Goal: Check status: Check status

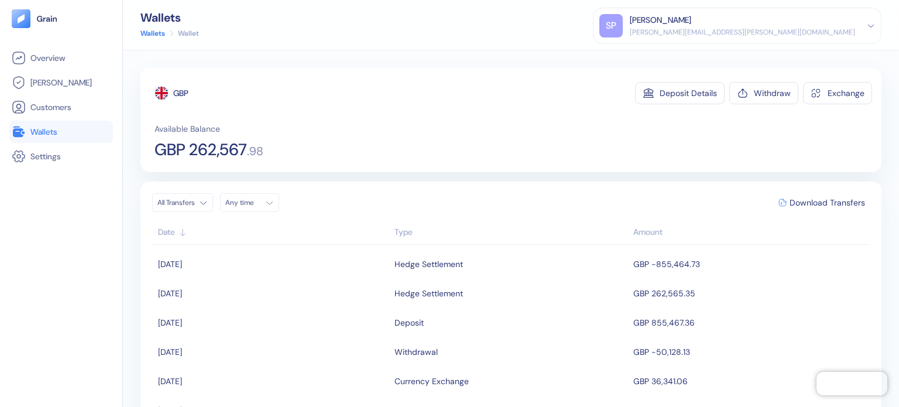
click at [77, 134] on link "Wallets" at bounding box center [61, 132] width 99 height 14
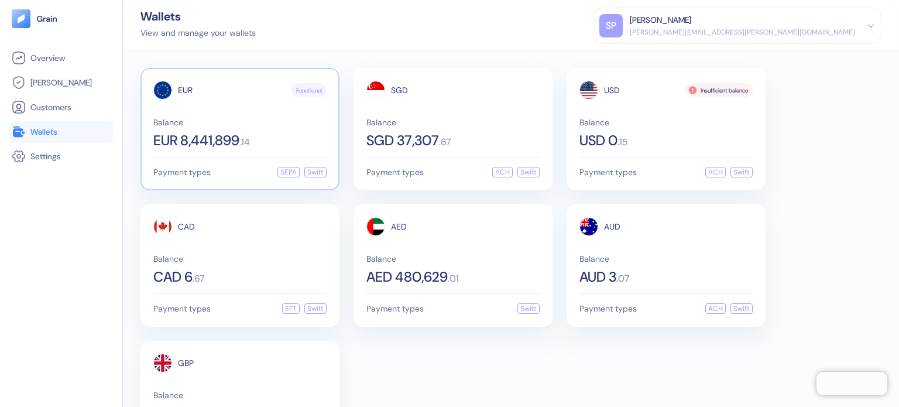
click at [283, 152] on div "EUR Functional Balance EUR 8,441,899 . 14 Payment types SEPA Swift" at bounding box center [240, 129] width 199 height 122
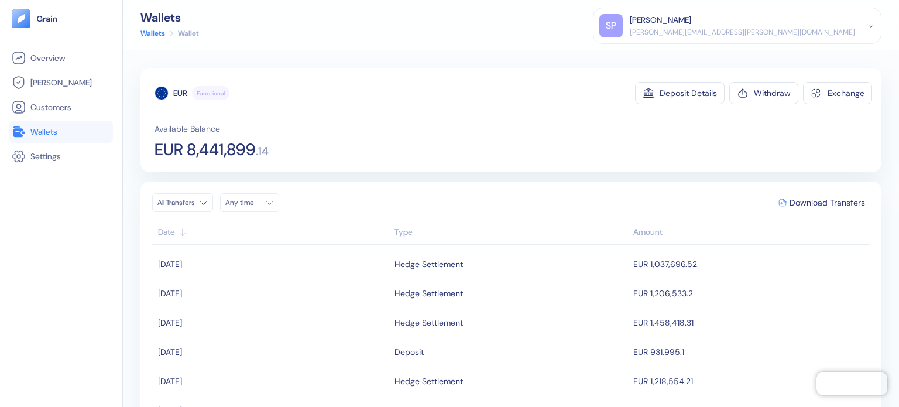
click at [225, 155] on span "EUR 8,441,899" at bounding box center [205, 150] width 101 height 16
click at [485, 187] on div "All Transfers Any time Download Transfers Date Type Amount 08/11/2025 Hedge Set…" at bounding box center [511, 328] width 741 height 293
click at [44, 136] on span "Wallets" at bounding box center [43, 132] width 27 height 12
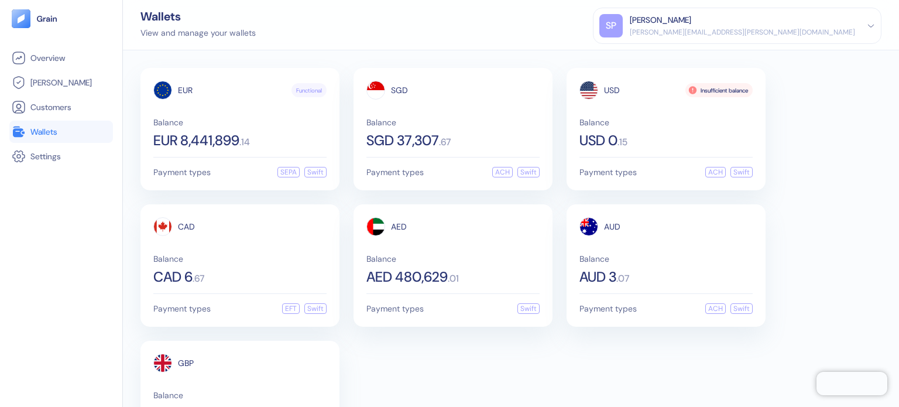
click at [556, 371] on div "EUR Functional Balance EUR 8,441,899 . 14 Payment types SEPA Swift SGD Balance …" at bounding box center [511, 265] width 741 height 395
click at [617, 343] on div "EUR Functional Balance EUR 8,441,899 . 14 Payment types SEPA Swift SGD Balance …" at bounding box center [511, 265] width 741 height 395
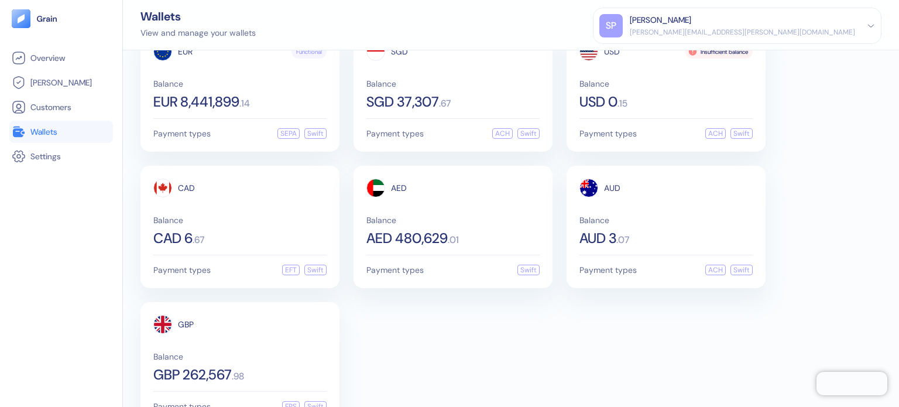
scroll to position [71, 0]
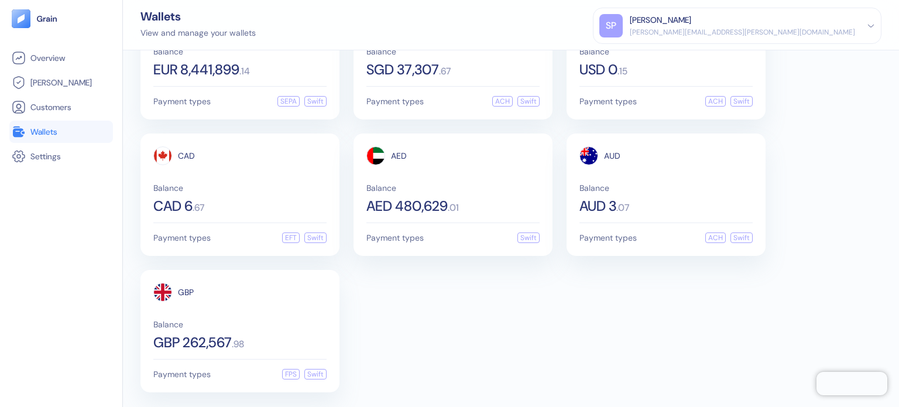
click at [490, 330] on div "EUR Functional Balance EUR 8,441,899 . 14 Payment types SEPA Swift SGD Balance …" at bounding box center [511, 194] width 741 height 395
click at [355, 304] on div "EUR Functional Balance EUR 8,441,899 . 14 Payment types SEPA Swift SGD Balance …" at bounding box center [511, 194] width 741 height 395
click at [441, 173] on div "AED Balance AED 480,629 . 01" at bounding box center [453, 179] width 173 height 67
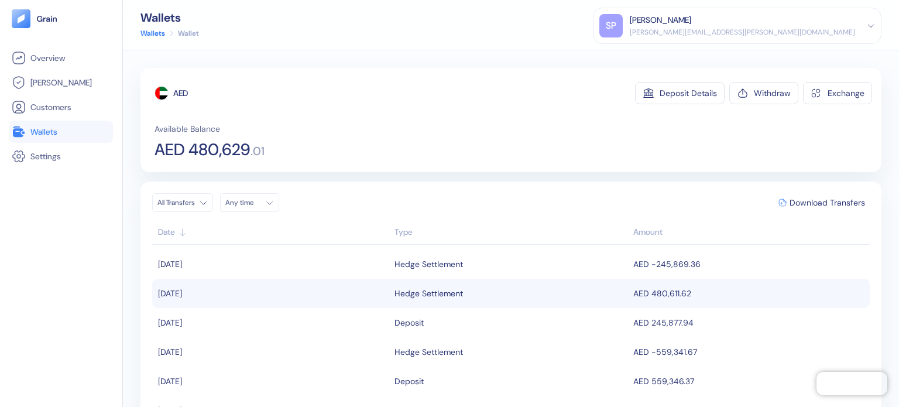
click at [414, 290] on div "Hedge Settlement" at bounding box center [429, 293] width 69 height 20
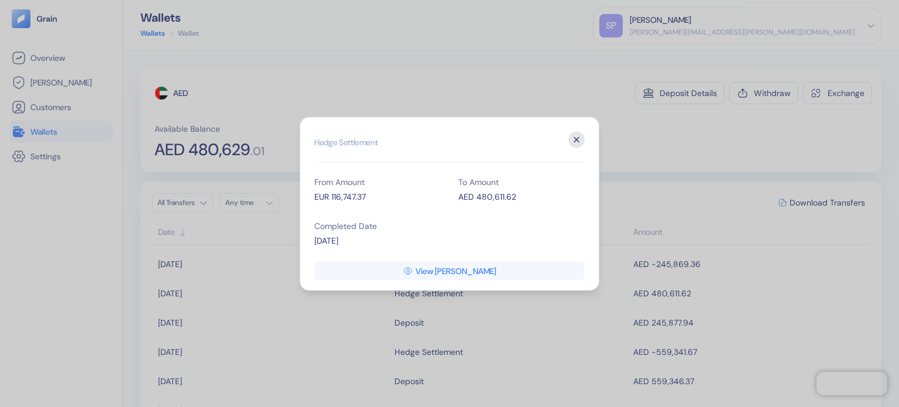
click at [576, 138] on icon "button" at bounding box center [576, 139] width 5 height 5
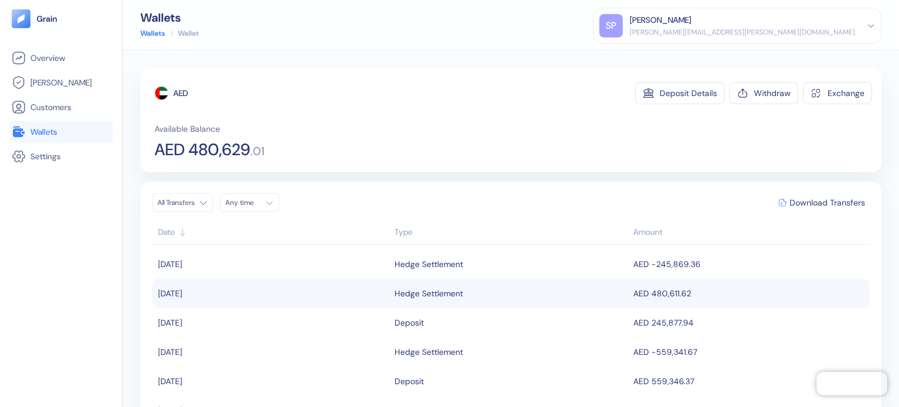
click at [431, 285] on div "Hedge Settlement" at bounding box center [429, 293] width 69 height 20
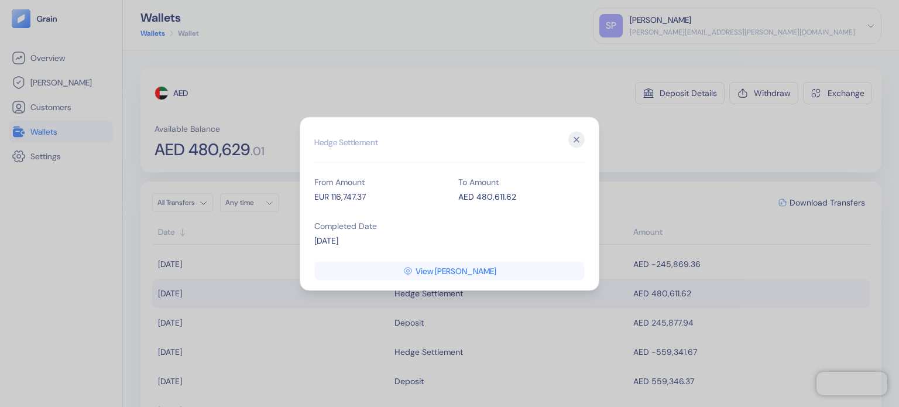
click at [336, 200] on div "EUR 116,747.37" at bounding box center [377, 196] width 126 height 12
click at [580, 139] on icon "button" at bounding box center [577, 139] width 16 height 16
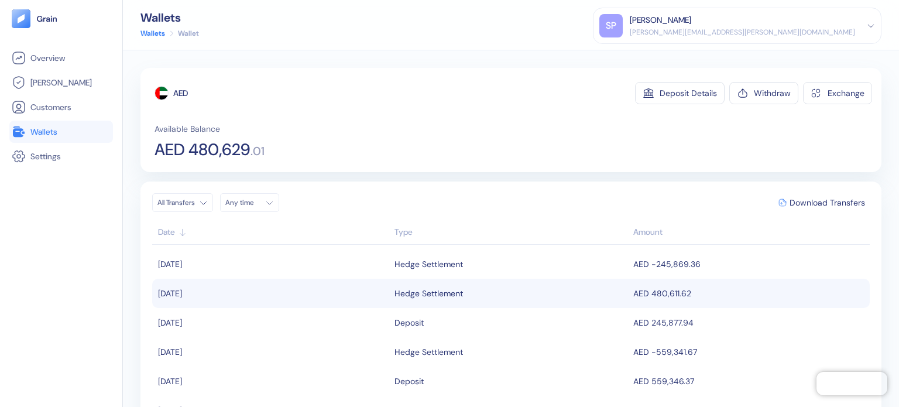
click at [643, 294] on td "AED 480,611.62" at bounding box center [750, 293] width 239 height 29
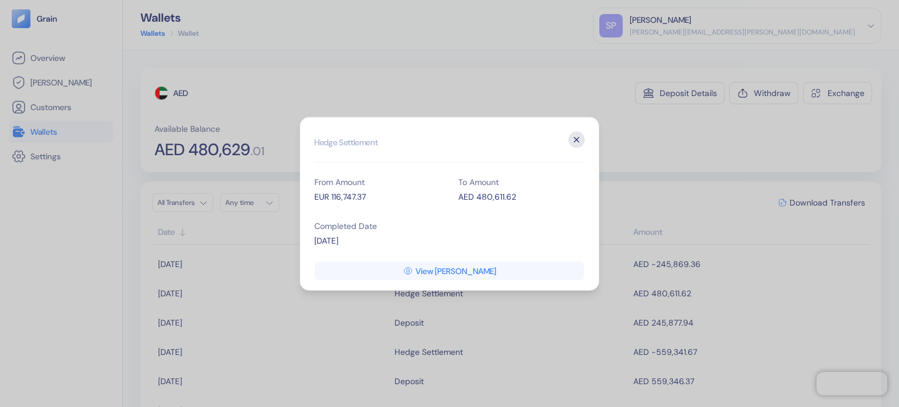
click at [576, 138] on icon "button" at bounding box center [577, 139] width 16 height 16
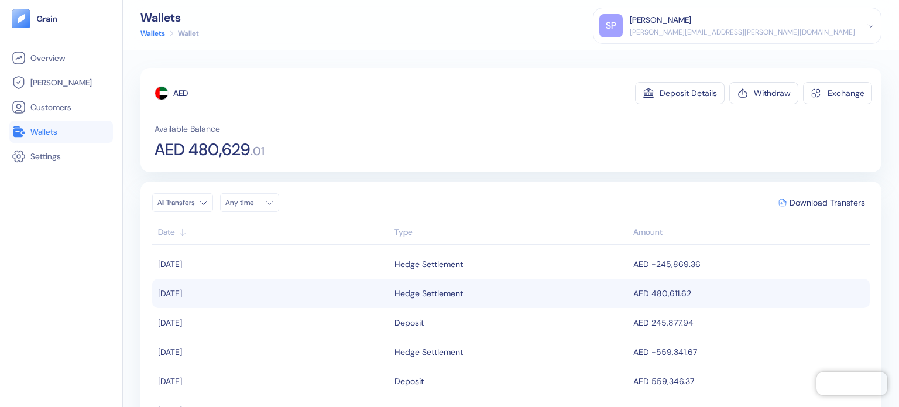
click at [638, 294] on td "AED 480,611.62" at bounding box center [750, 293] width 239 height 29
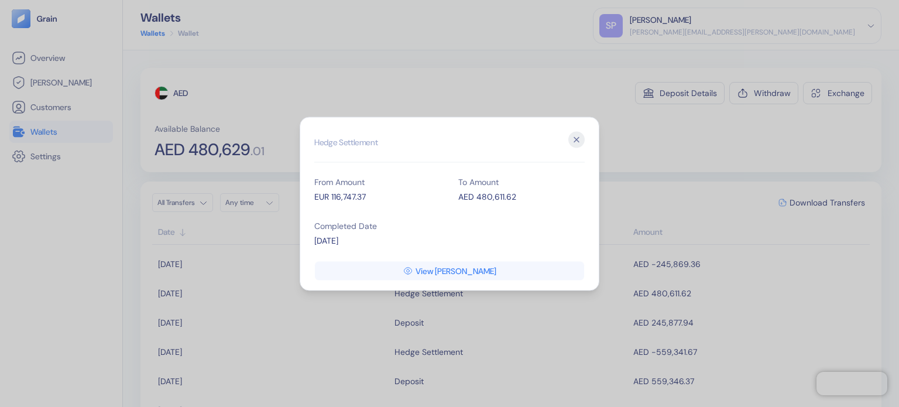
click at [566, 148] on h2 "Hedge Settlement" at bounding box center [449, 146] width 271 height 31
click at [573, 145] on icon "button" at bounding box center [577, 139] width 16 height 16
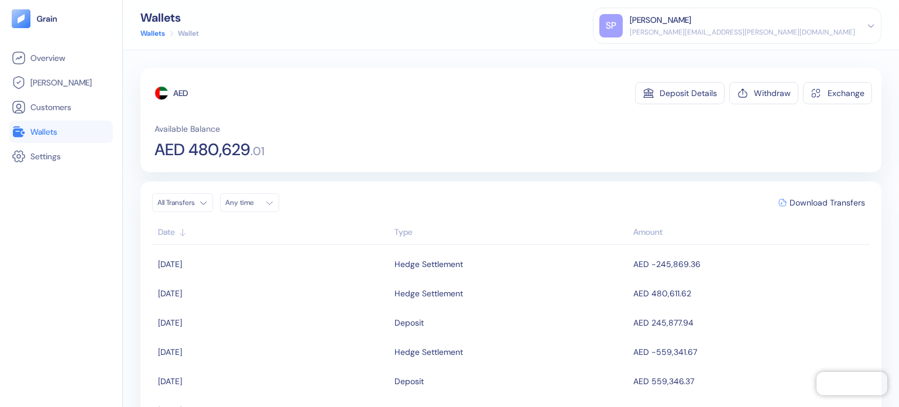
click at [449, 193] on div "All Transfers Any time Download Transfers" at bounding box center [511, 202] width 718 height 19
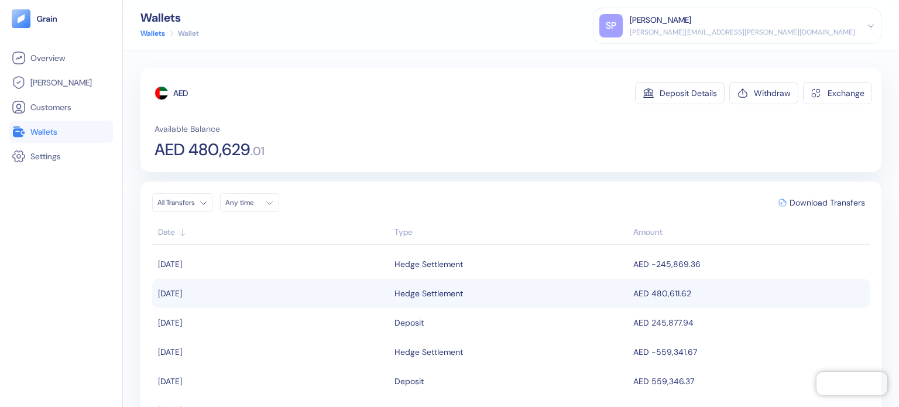
click at [649, 290] on td "AED 480,611.62" at bounding box center [750, 293] width 239 height 29
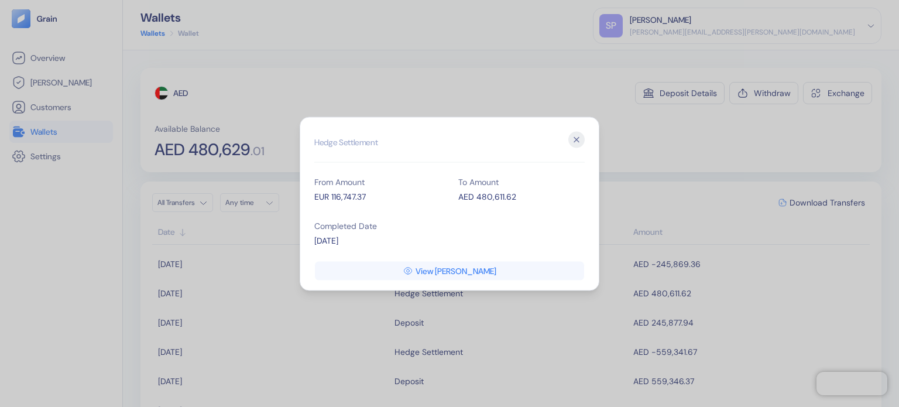
click at [497, 195] on div "AED 480,611.62" at bounding box center [521, 196] width 126 height 12
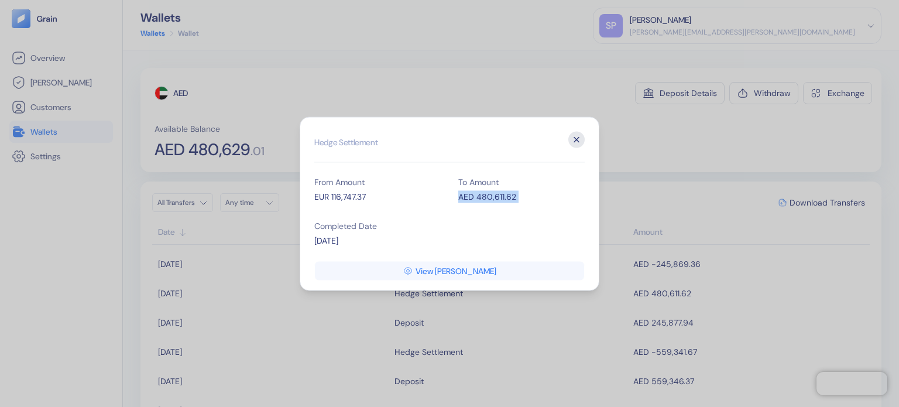
click at [577, 141] on icon "button" at bounding box center [577, 139] width 16 height 16
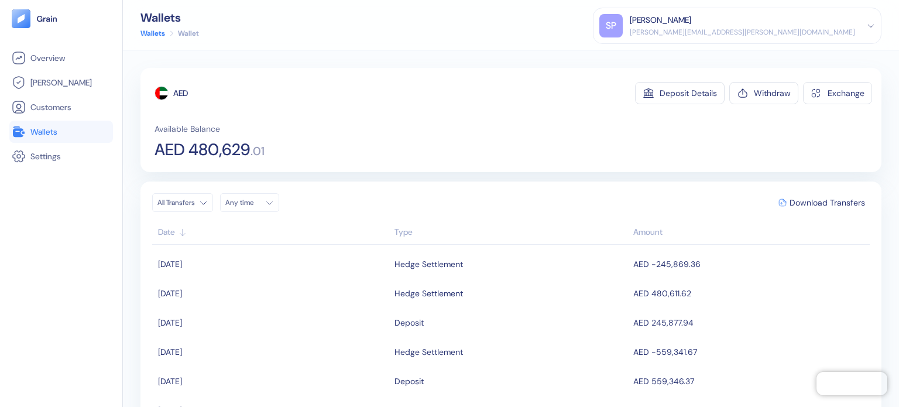
click at [52, 125] on link "Wallets" at bounding box center [61, 132] width 99 height 14
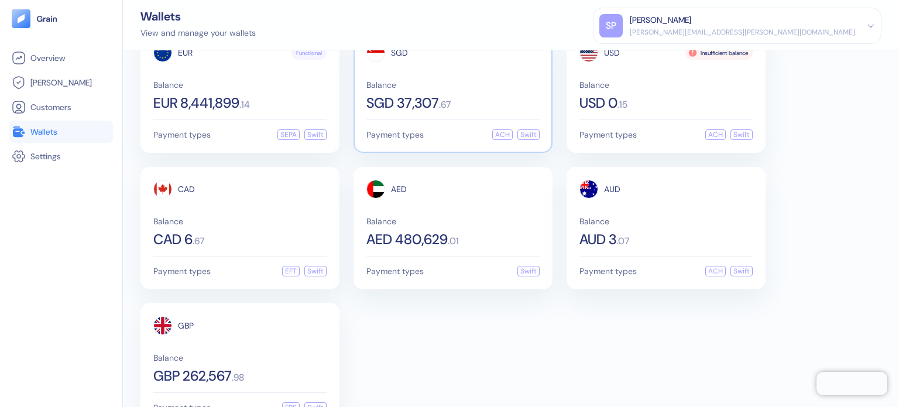
scroll to position [71, 0]
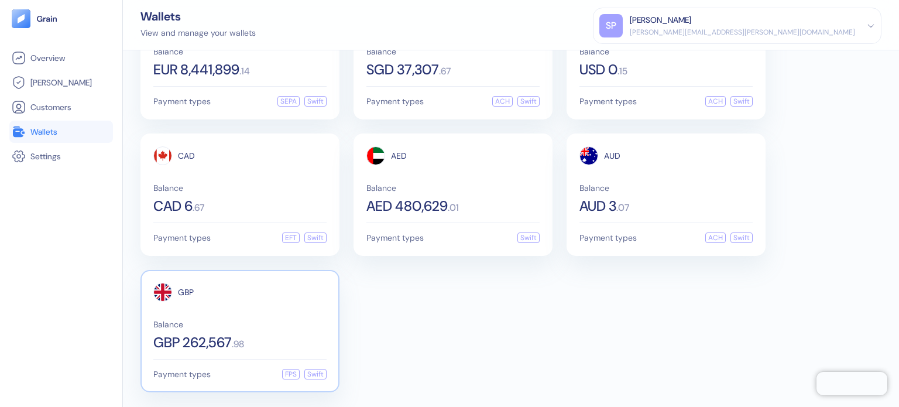
click at [215, 306] on div "GBP Balance GBP 262,567 . 98" at bounding box center [239, 316] width 173 height 67
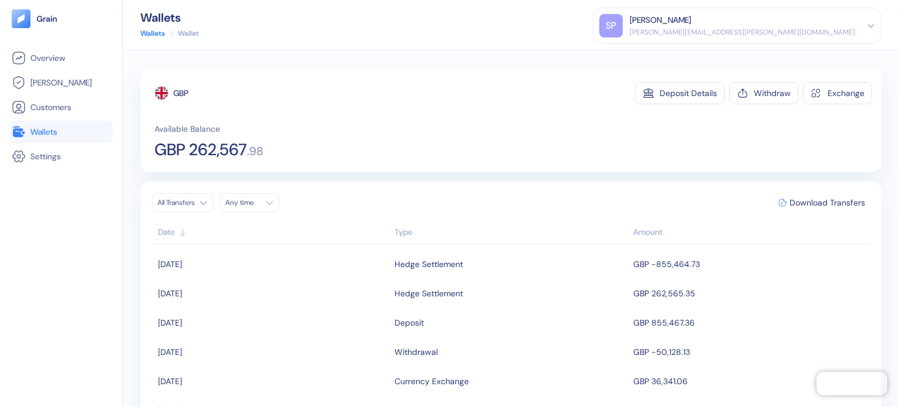
click at [44, 132] on span "Wallets" at bounding box center [43, 132] width 27 height 12
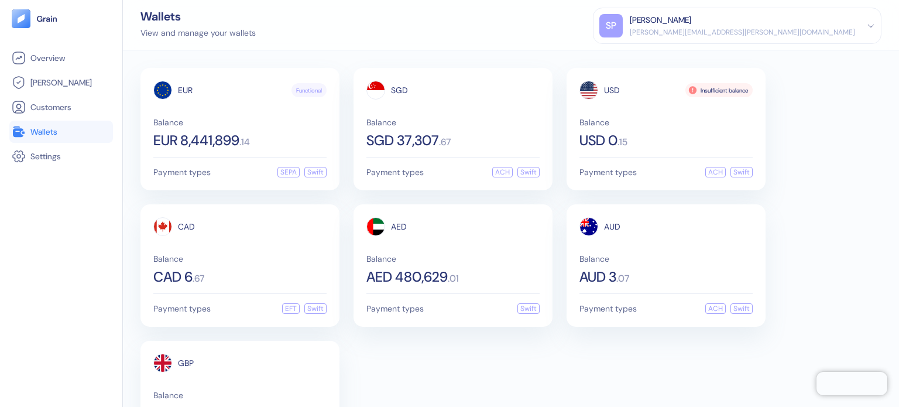
click at [549, 347] on div "EUR Functional Balance EUR 8,441,899 . 14 Payment types SEPA Swift SGD Balance …" at bounding box center [511, 265] width 741 height 395
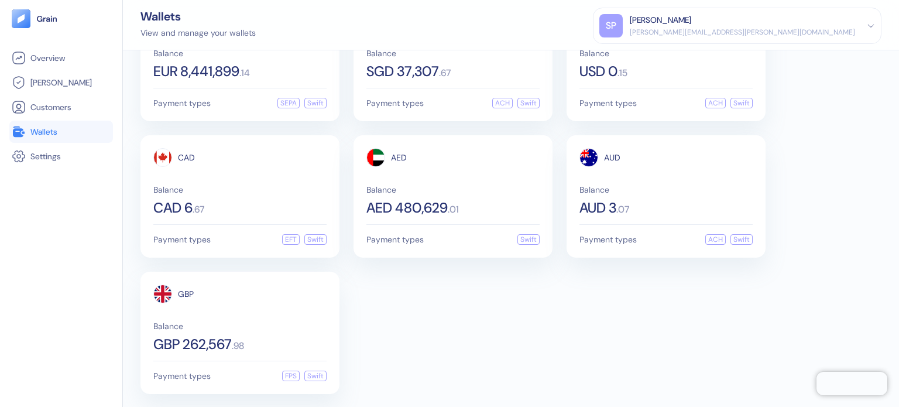
scroll to position [71, 0]
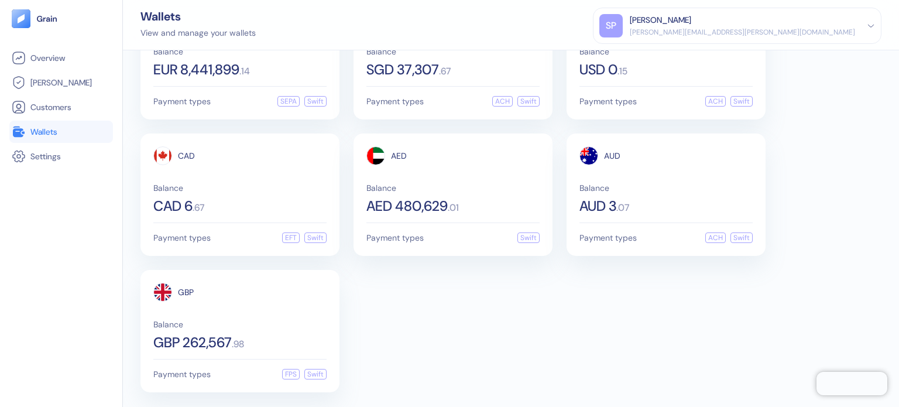
click at [471, 302] on div "EUR Functional Balance EUR 8,441,899 . 14 Payment types SEPA Swift SGD Balance …" at bounding box center [511, 194] width 741 height 395
click at [457, 311] on div "EUR Functional Balance EUR 8,441,899 . 14 Payment types SEPA Swift SGD Balance …" at bounding box center [511, 194] width 741 height 395
click at [518, 300] on div "EUR Functional Balance EUR 8,441,899 . 14 Payment types SEPA Swift SGD Balance …" at bounding box center [511, 194] width 741 height 395
click at [517, 299] on div "EUR Functional Balance EUR 8,441,899 . 14 Payment types SEPA Swift SGD Balance …" at bounding box center [511, 194] width 741 height 395
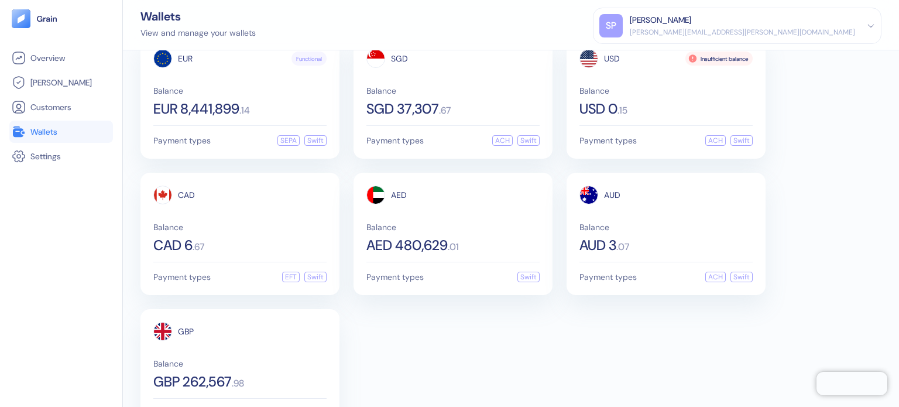
scroll to position [0, 0]
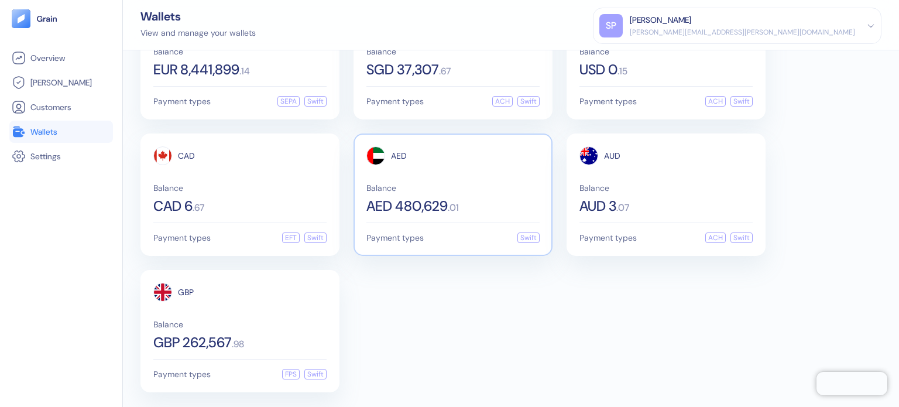
click at [532, 293] on div "EUR Functional Balance EUR 8,441,899 . 14 Payment types SEPA Swift SGD Balance …" at bounding box center [511, 194] width 741 height 395
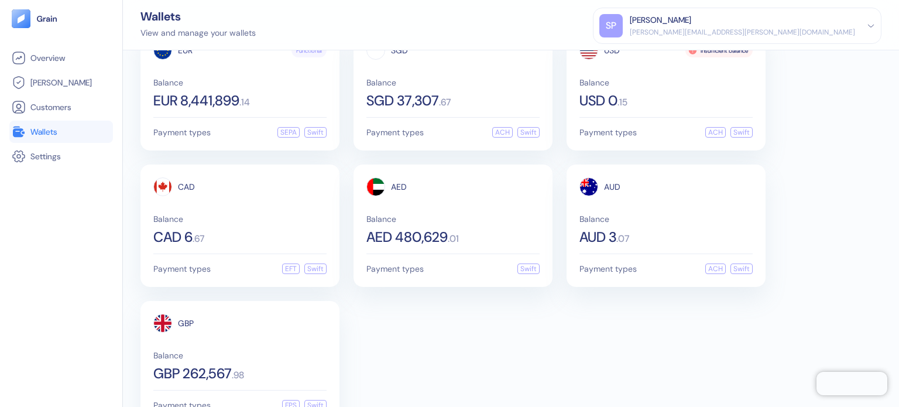
scroll to position [59, 0]
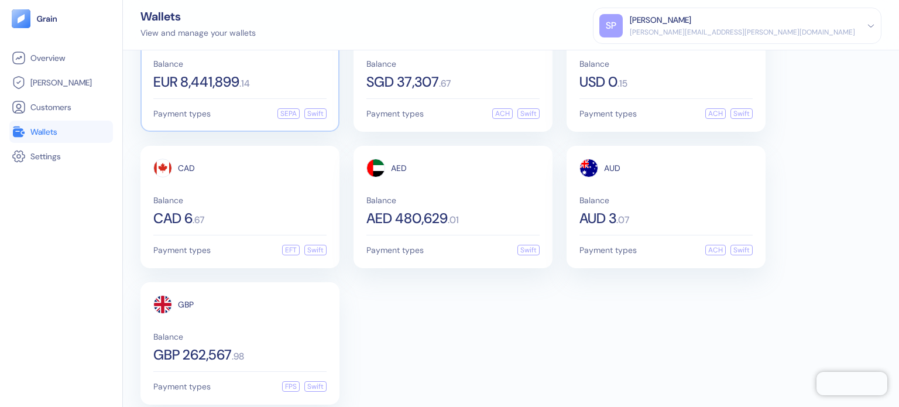
click at [211, 67] on span "Balance" at bounding box center [239, 64] width 173 height 8
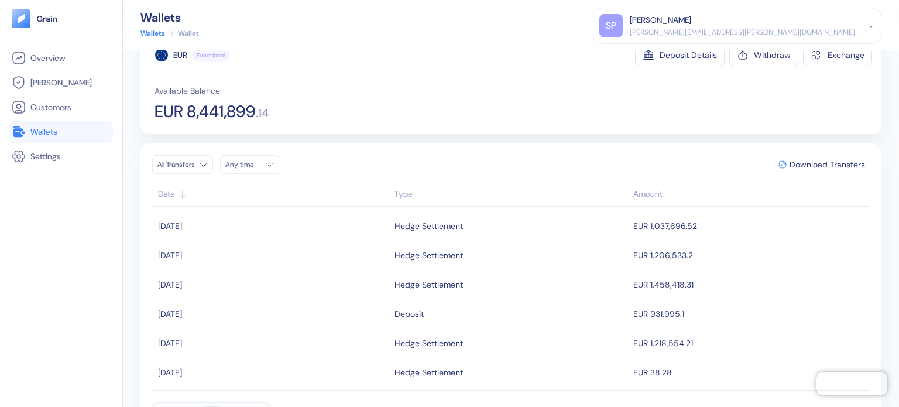
scroll to position [59, 0]
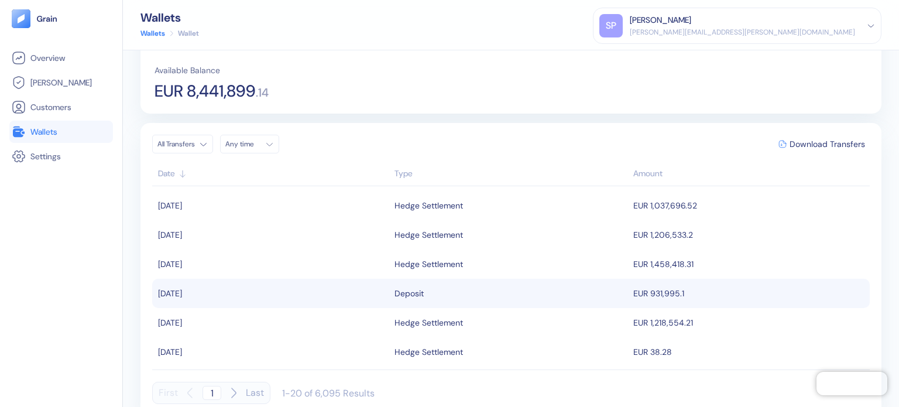
click at [648, 300] on td "EUR 931,995.1" at bounding box center [750, 293] width 239 height 29
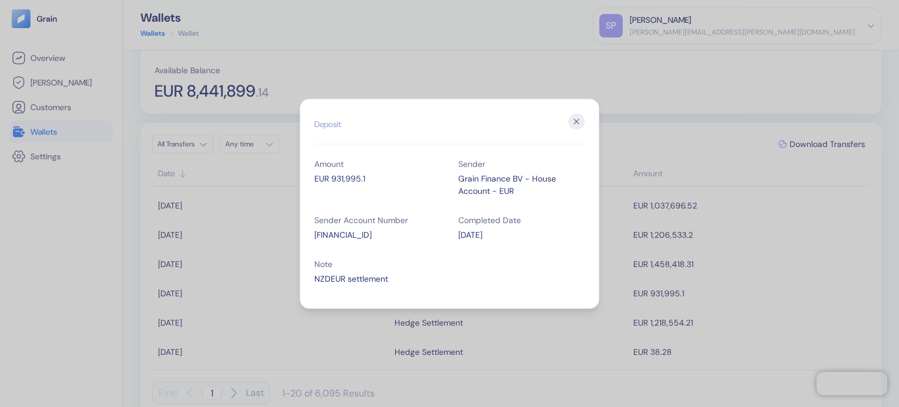
click at [484, 238] on div "[DATE]" at bounding box center [521, 234] width 126 height 12
click at [438, 181] on div "EUR 931,995.1" at bounding box center [377, 178] width 126 height 12
click at [572, 119] on icon "button" at bounding box center [577, 121] width 16 height 16
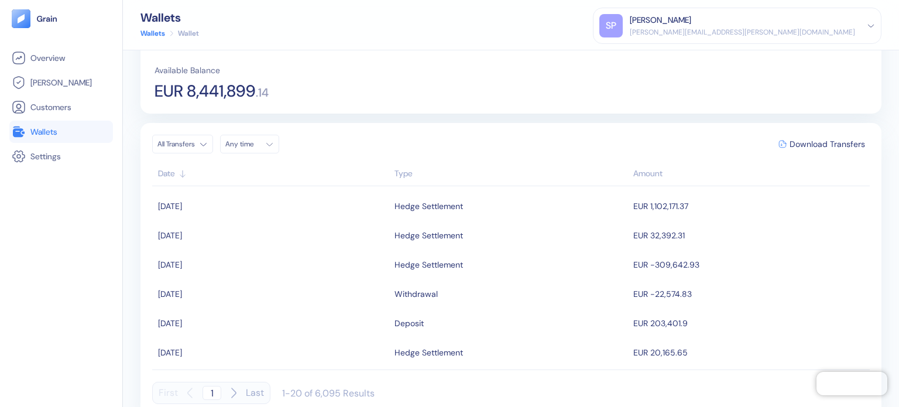
scroll to position [234, 0]
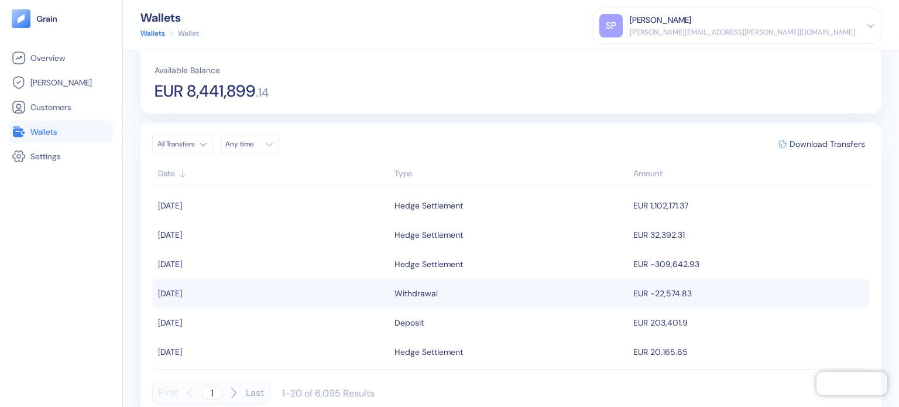
click at [667, 285] on td "EUR -22,574.83" at bounding box center [750, 293] width 239 height 29
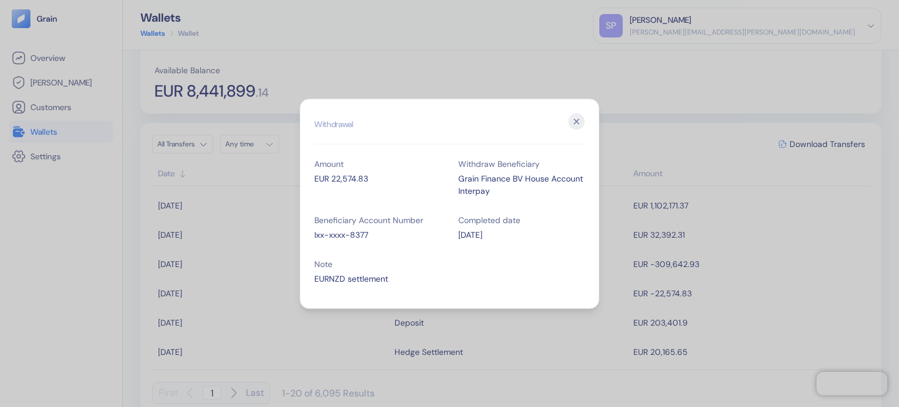
click at [485, 229] on div "[DATE]" at bounding box center [521, 234] width 126 height 12
click at [573, 121] on icon "button" at bounding box center [577, 121] width 16 height 16
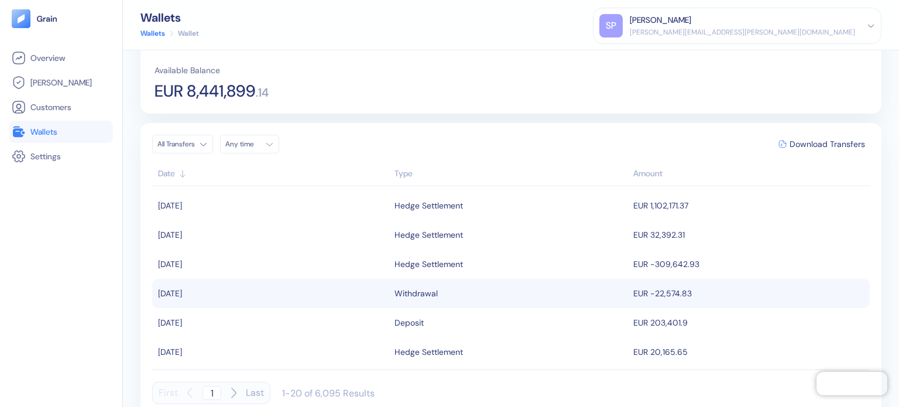
click at [674, 291] on td "EUR -22,574.83" at bounding box center [750, 293] width 239 height 29
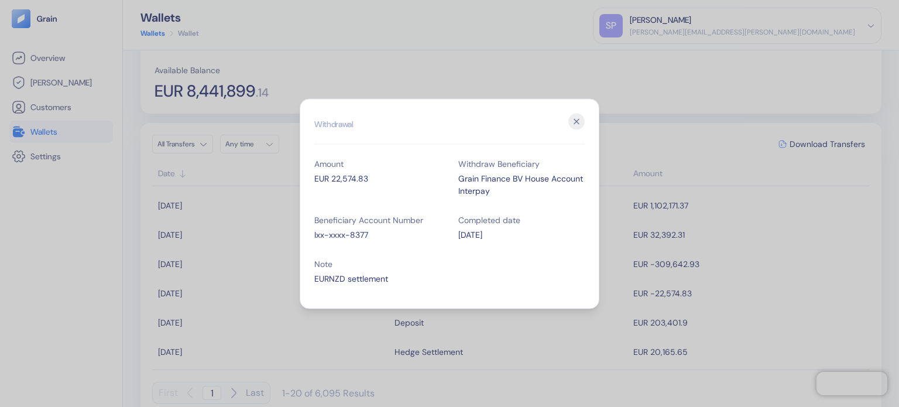
click at [354, 170] on div "Amount EUR 22,574.83" at bounding box center [377, 178] width 126 height 56
click at [355, 170] on div "Amount EUR 22,574.83" at bounding box center [377, 178] width 126 height 56
click at [335, 241] on div "Beneficiary Account Number Ixx-xxxx-8377" at bounding box center [377, 228] width 126 height 44
click at [571, 119] on icon "button" at bounding box center [577, 121] width 16 height 16
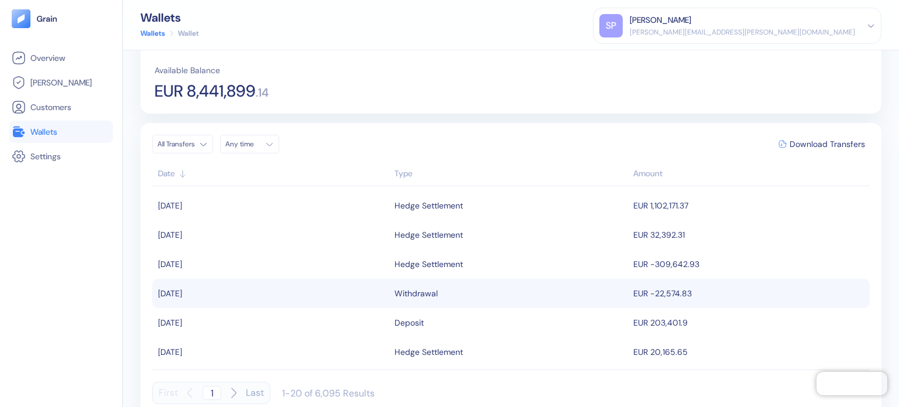
click at [518, 293] on div "Withdrawal" at bounding box center [512, 293] width 234 height 20
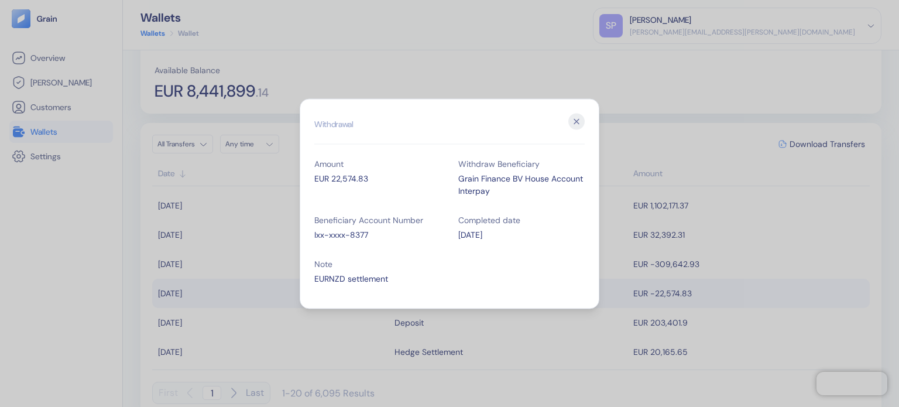
click at [353, 177] on div "EUR 22,574.83" at bounding box center [377, 178] width 126 height 12
click at [581, 115] on icon "button" at bounding box center [577, 121] width 16 height 16
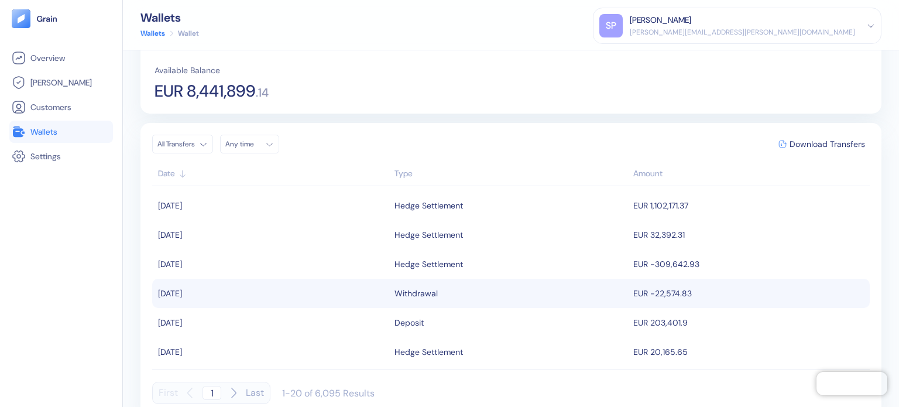
click at [468, 125] on div "All Transfers Any time Download Transfers Date Type Amount 08/11/2025 Hedge Set…" at bounding box center [511, 269] width 741 height 293
click at [55, 121] on li "Wallets" at bounding box center [61, 132] width 104 height 22
click at [56, 125] on link "Wallets" at bounding box center [61, 132] width 99 height 14
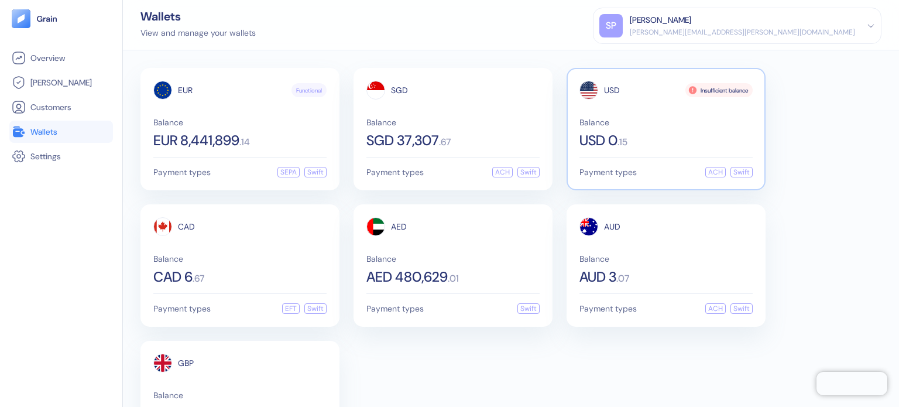
click at [695, 87] on div "Insufficient balance" at bounding box center [719, 90] width 67 height 14
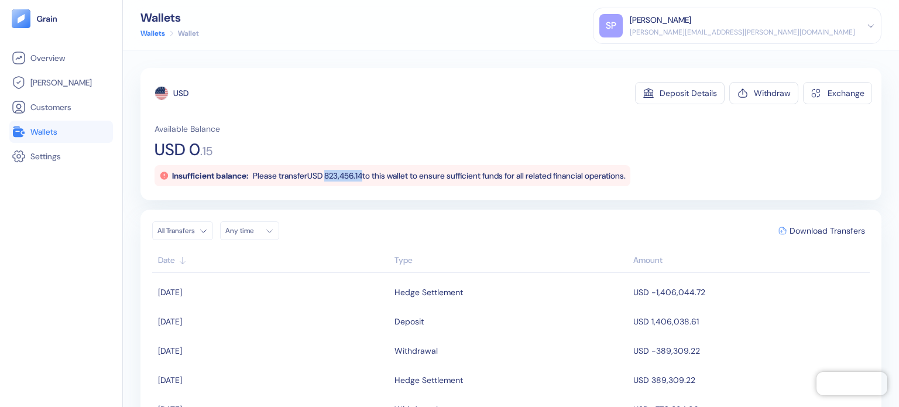
drag, startPoint x: 337, startPoint y: 175, endPoint x: 375, endPoint y: 177, distance: 37.5
click at [375, 177] on span "Please transfer USD 823,456.14 to this wallet to ensure sufficient funds for al…" at bounding box center [439, 175] width 373 height 11
click at [80, 135] on link "Wallets" at bounding box center [61, 132] width 99 height 14
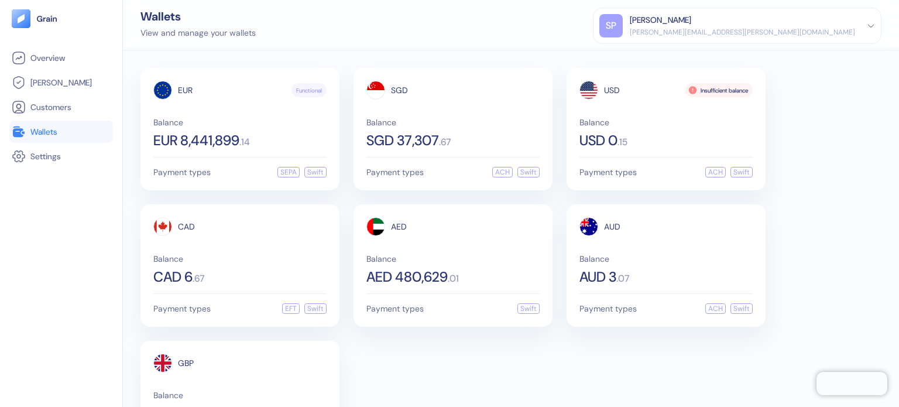
click at [362, 35] on div "Wallets View and manage your wallets [PERSON_NAME] Patil [EMAIL_ADDRESS][PERSON…" at bounding box center [511, 25] width 776 height 50
click at [241, 120] on span "Balance" at bounding box center [239, 122] width 173 height 8
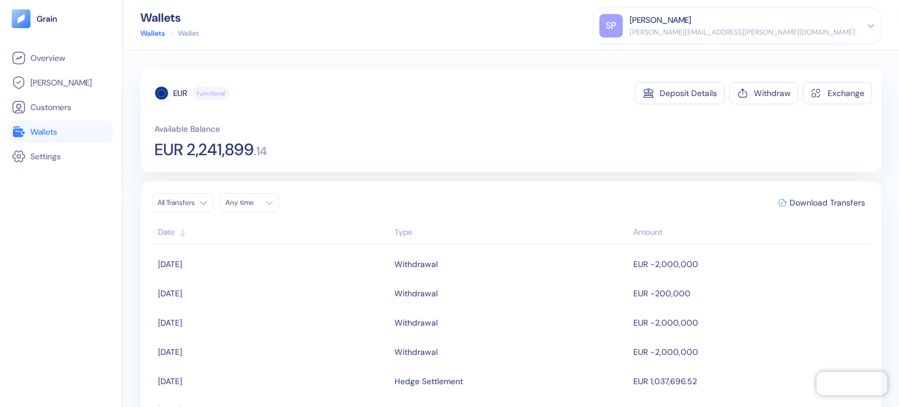
click at [464, 126] on div "Available Balance EUR 2,241,899 . 14" at bounding box center [514, 140] width 718 height 35
click at [56, 129] on span "Wallets" at bounding box center [43, 132] width 27 height 12
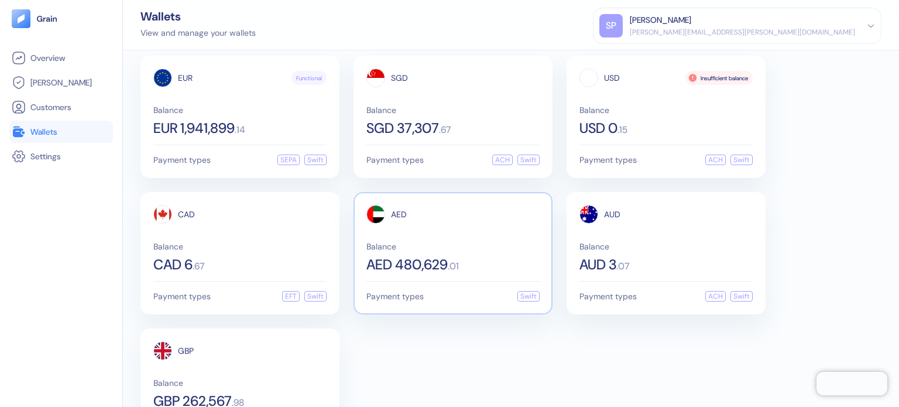
scroll to position [71, 0]
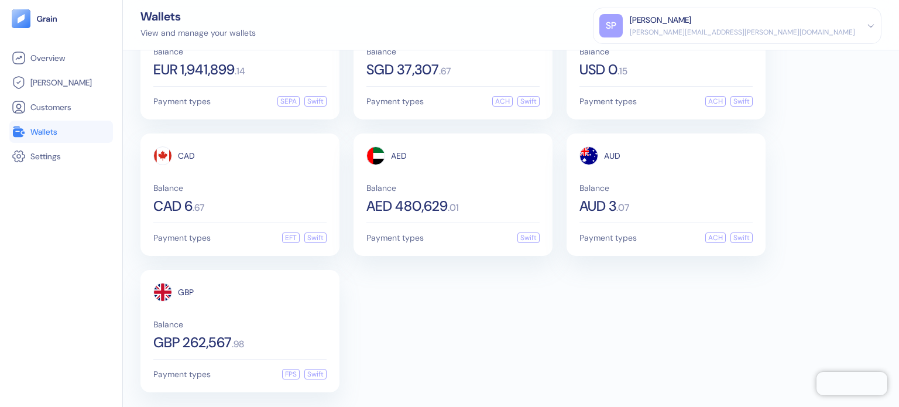
click at [473, 330] on div "EUR Functional Balance EUR 1,941,899 . 14 Payment types SEPA Swift SGD Balance …" at bounding box center [511, 194] width 741 height 395
